Goal: Task Accomplishment & Management: Manage account settings

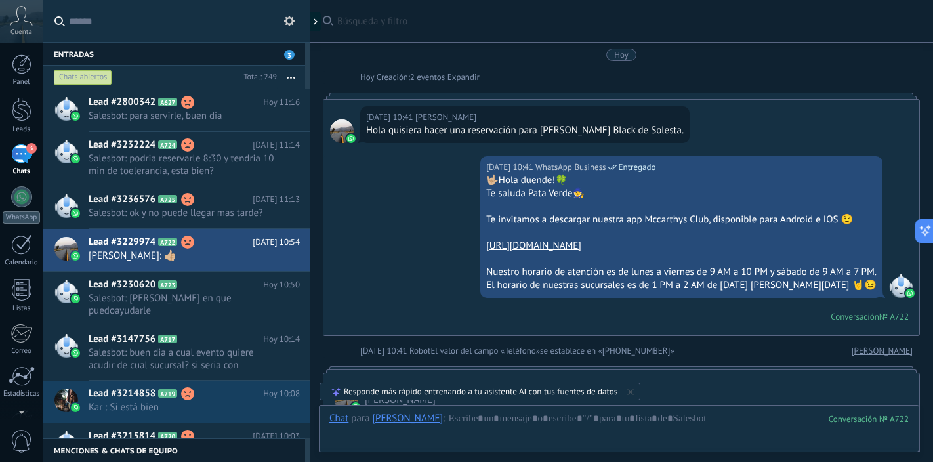
click at [211, 201] on h2 "Lead #3236576 A725" at bounding box center [171, 199] width 164 height 13
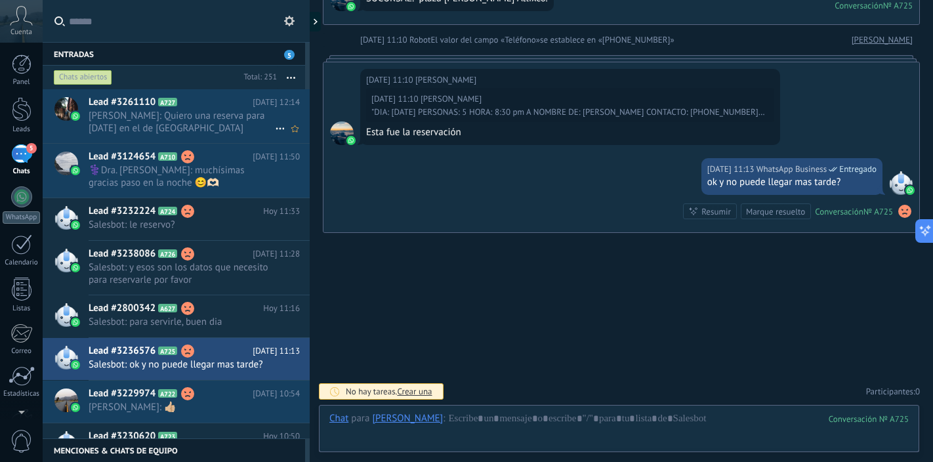
click at [221, 129] on span "[PERSON_NAME]: Quiero una reserva para [DATE] en el de [GEOGRAPHIC_DATA]" at bounding box center [182, 122] width 186 height 25
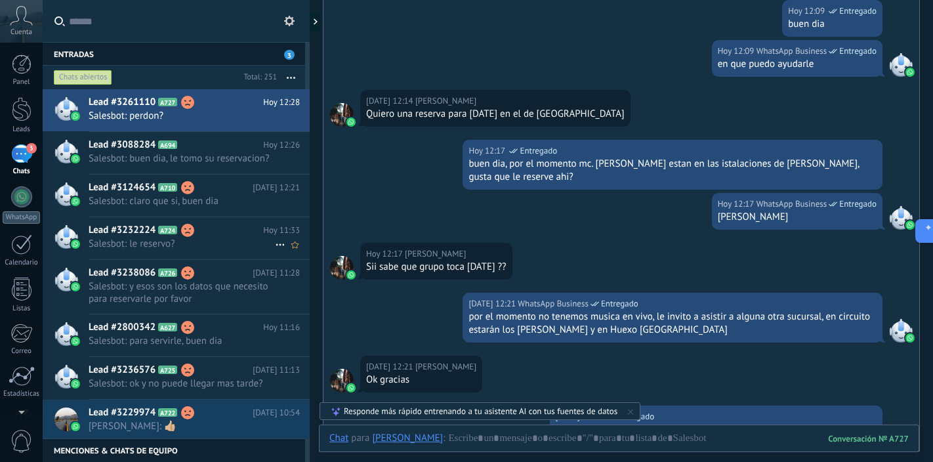
scroll to position [781, 0]
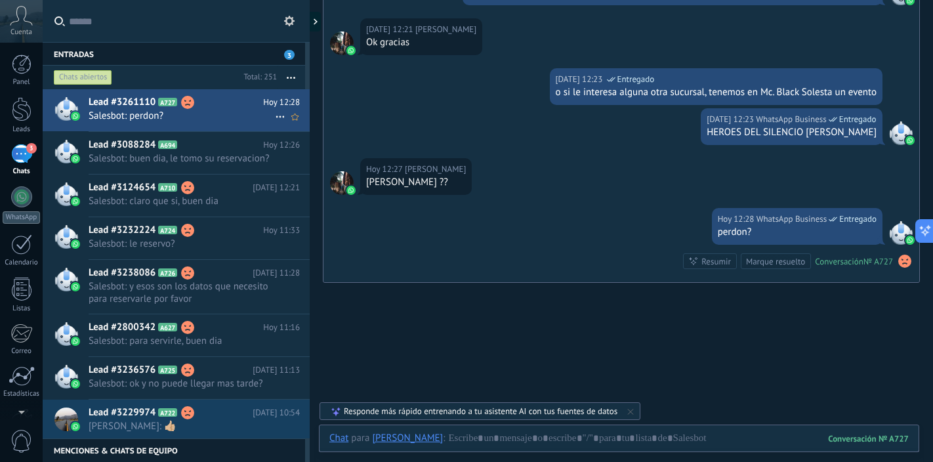
click at [232, 112] on span "Salesbot: perdon?" at bounding box center [182, 116] width 186 height 12
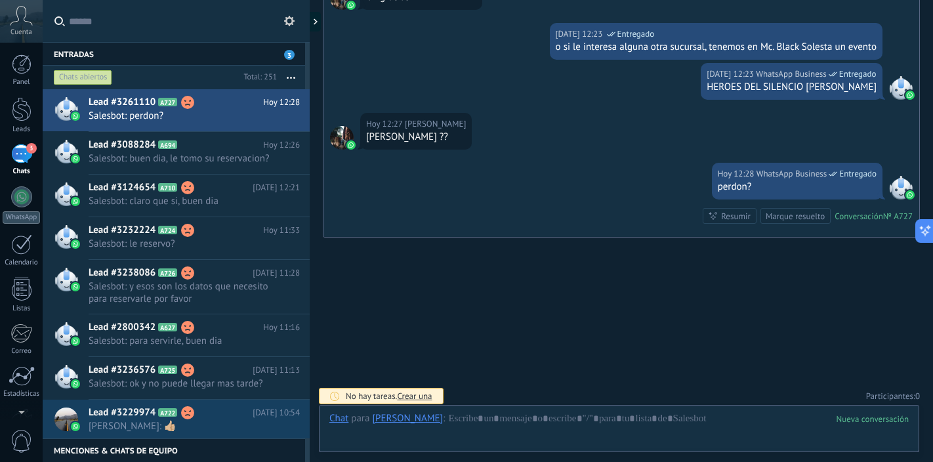
scroll to position [536, 0]
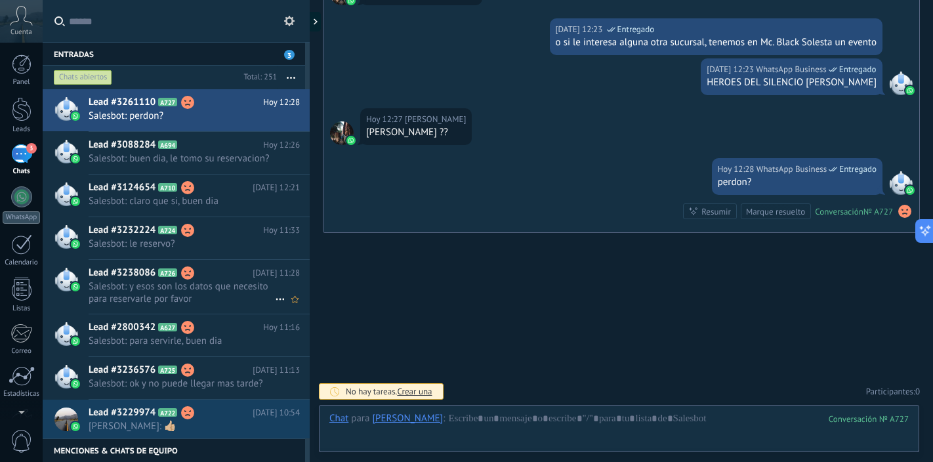
click at [207, 295] on span "Salesbot: y esos son los datos que necesito para reservarle por favor" at bounding box center [182, 292] width 186 height 25
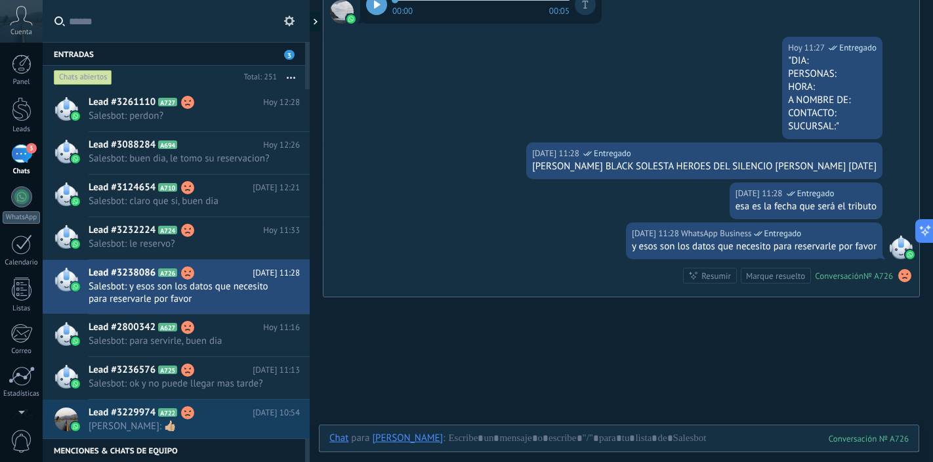
scroll to position [535, 0]
